Goal: Information Seeking & Learning: Learn about a topic

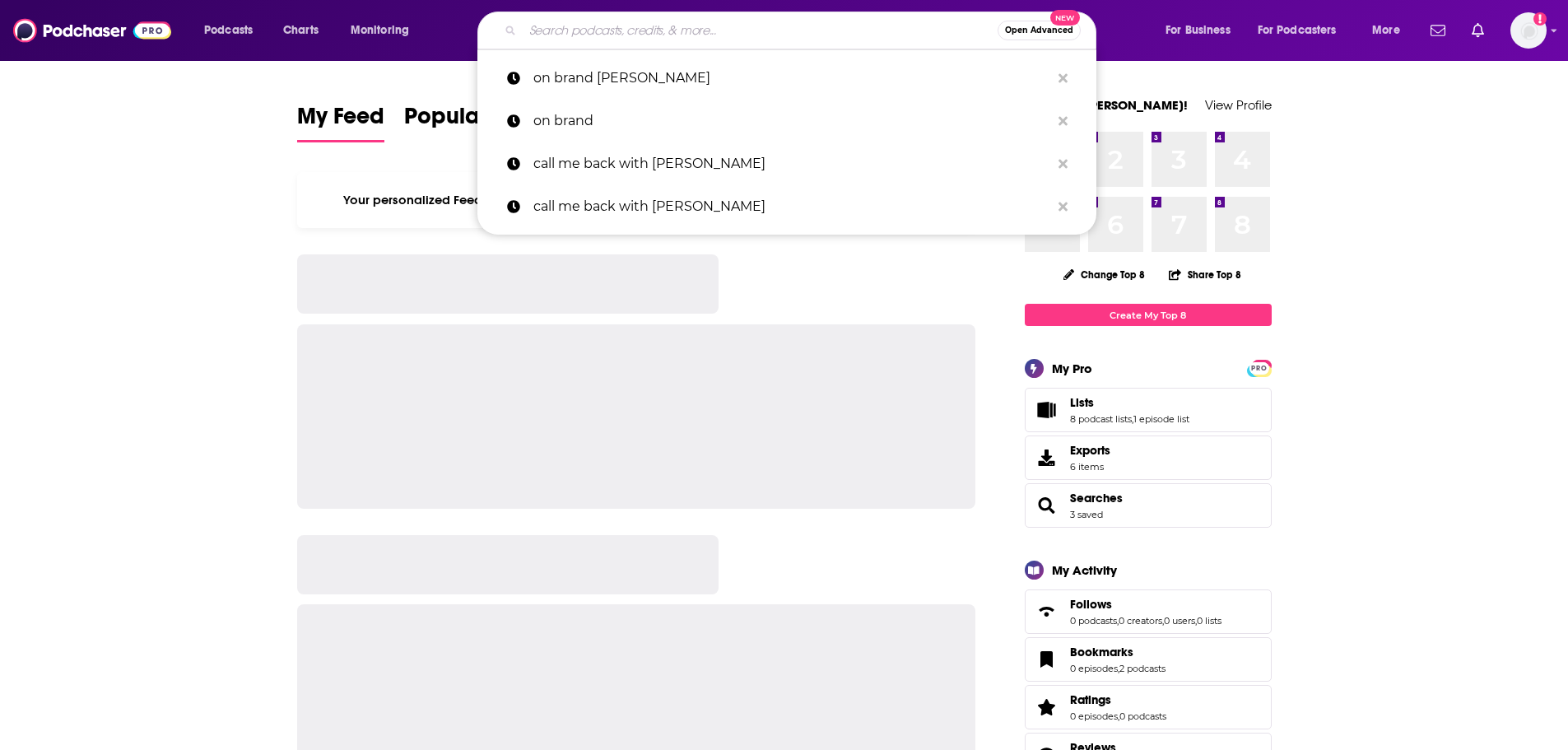
click at [802, 23] on input "Search podcasts, credits, & more..." at bounding box center [761, 31] width 475 height 27
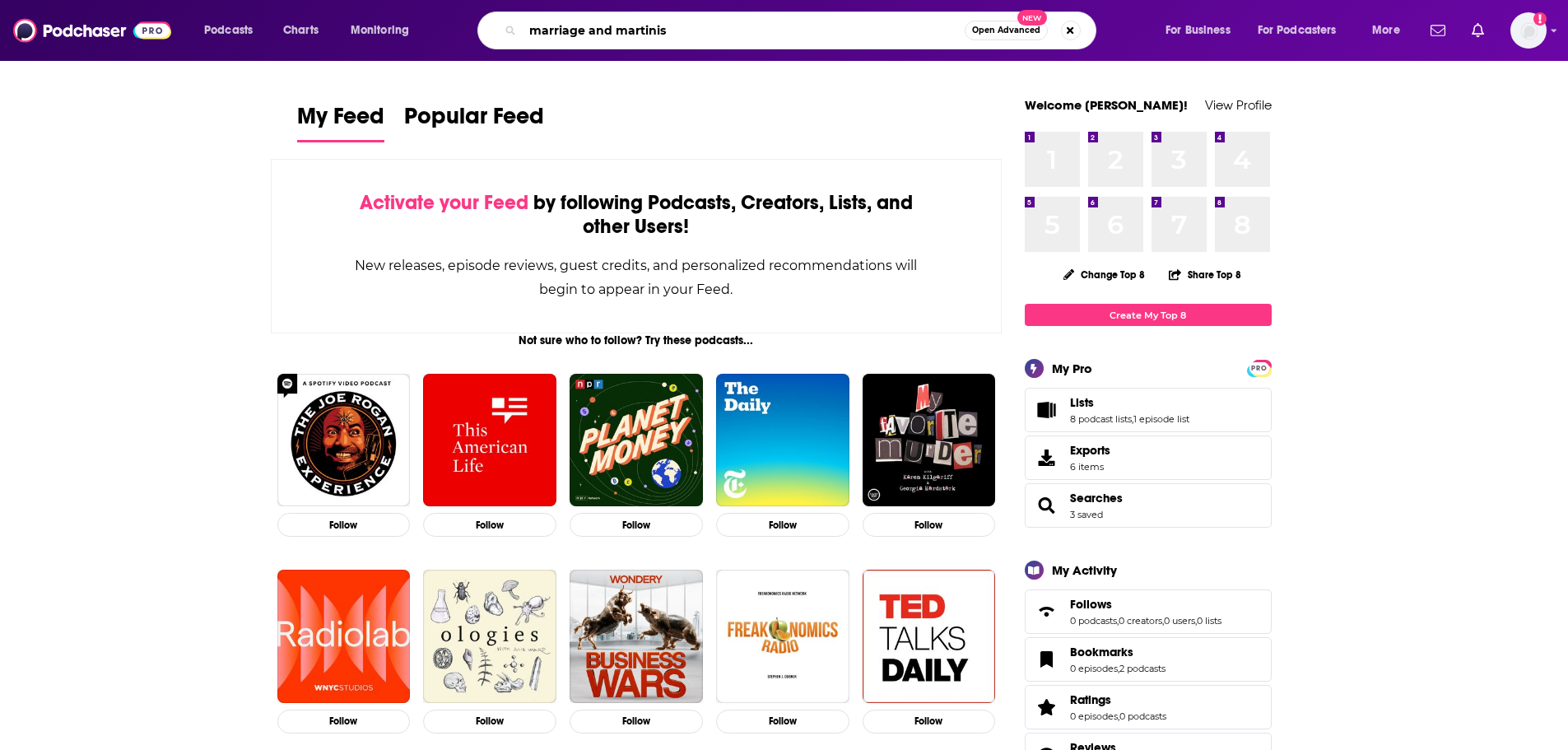
type input "marriage and martinis"
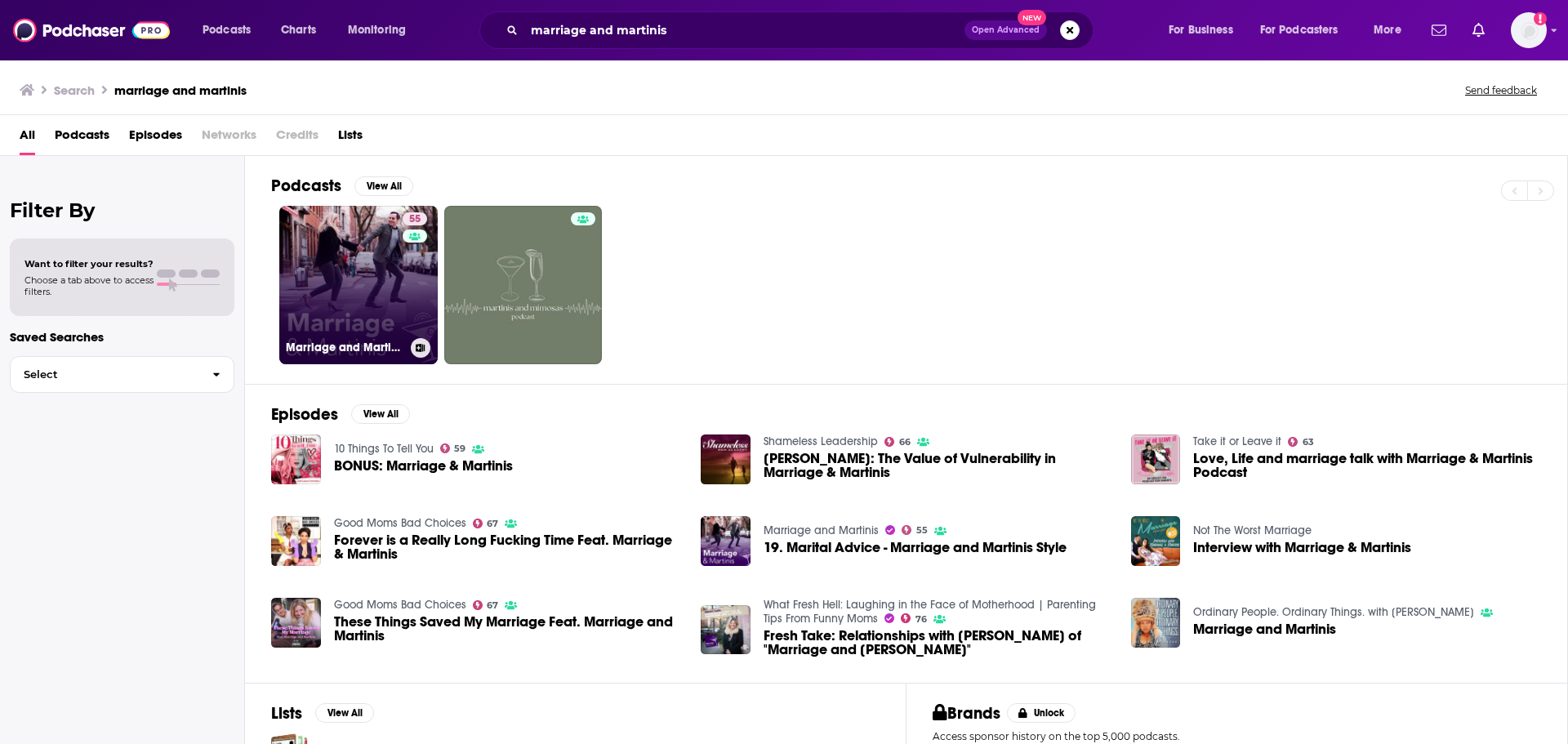
click at [338, 220] on link "55 Marriage and Martinis" at bounding box center [359, 285] width 158 height 158
